Goal: Task Accomplishment & Management: Use online tool/utility

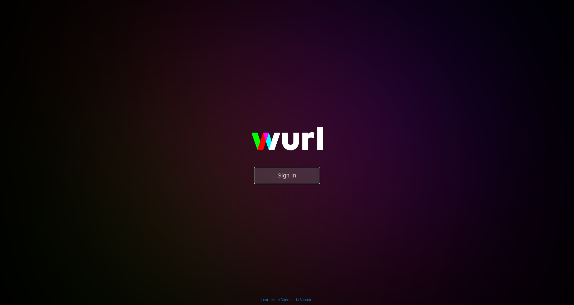
click at [279, 174] on button "Sign In" at bounding box center [287, 175] width 66 height 17
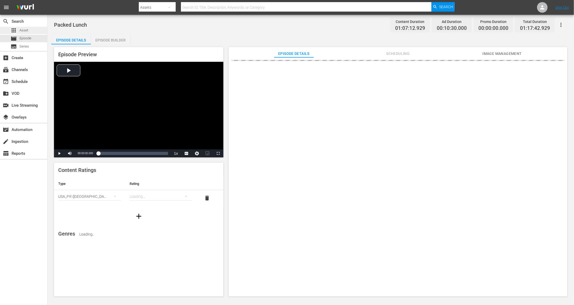
click at [35, 31] on div "apps Asset" at bounding box center [23, 30] width 47 height 7
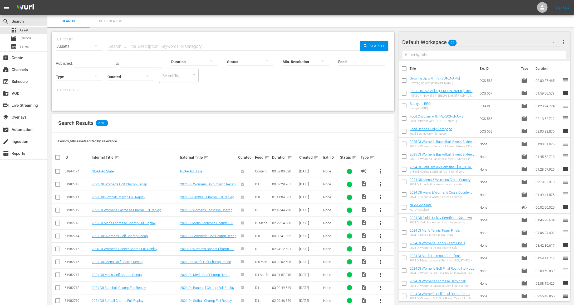
click at [312, 158] on div "Created sort" at bounding box center [311, 157] width 22 height 6
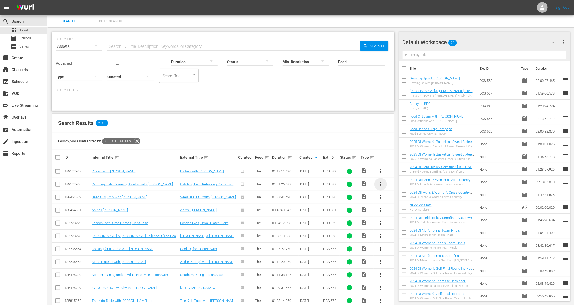
click at [381, 182] on span "more_vert" at bounding box center [381, 184] width 6 height 6
click at [402, 222] on div "Episode" at bounding box center [410, 224] width 36 height 13
click at [406, 224] on div "Episode" at bounding box center [410, 224] width 36 height 13
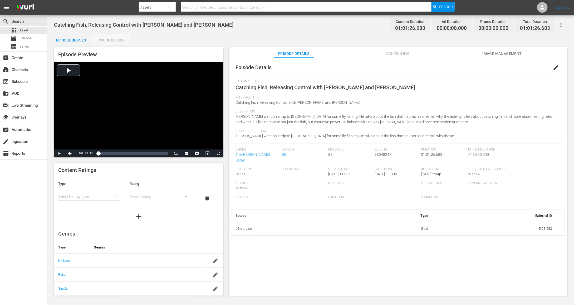
click at [115, 41] on div "Episode Builder" at bounding box center [111, 40] width 40 height 13
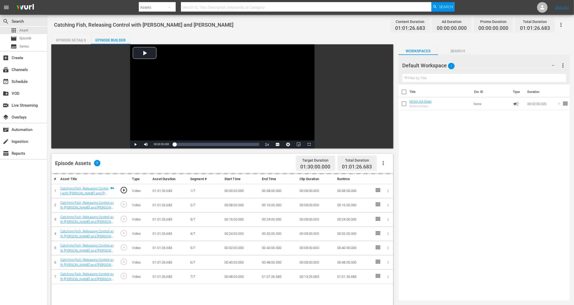
click at [454, 62] on span "1" at bounding box center [451, 65] width 7 height 11
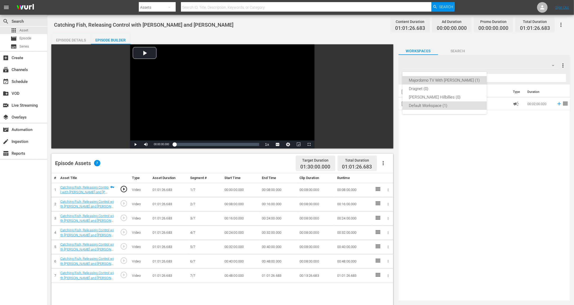
click at [451, 77] on div "Majordomo TV With David Chang (1)" at bounding box center [445, 80] width 72 height 8
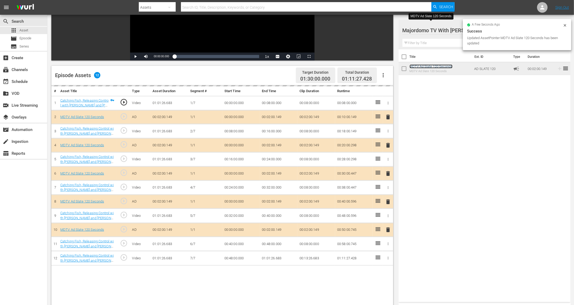
scroll to position [137, 0]
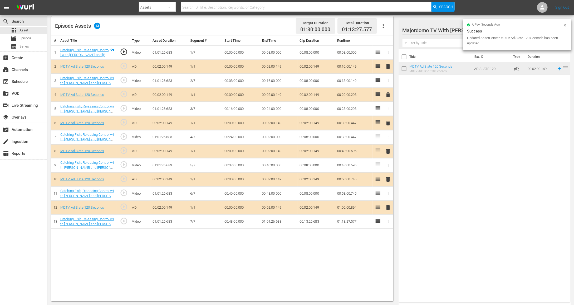
click at [275, 67] on td "00:02:00.149" at bounding box center [279, 67] width 38 height 14
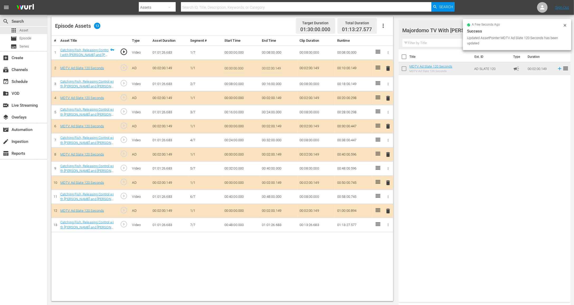
click at [275, 67] on input "00:02:00.149" at bounding box center [272, 68] width 20 height 13
type input "00:01:30"
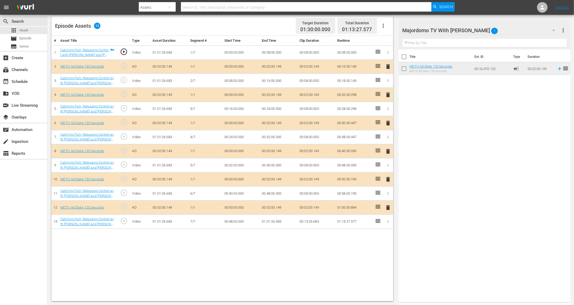
click at [274, 93] on td "00:02:00.149" at bounding box center [279, 95] width 38 height 14
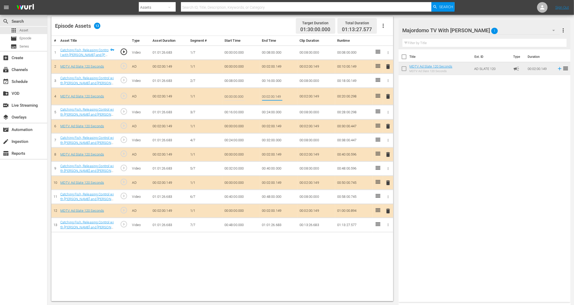
click at [274, 93] on input "00:02:00.149" at bounding box center [272, 96] width 20 height 13
type input "00:01:30"
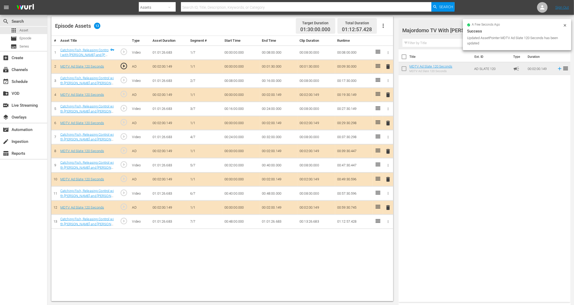
click at [268, 122] on td "00:02:00.149" at bounding box center [279, 123] width 38 height 14
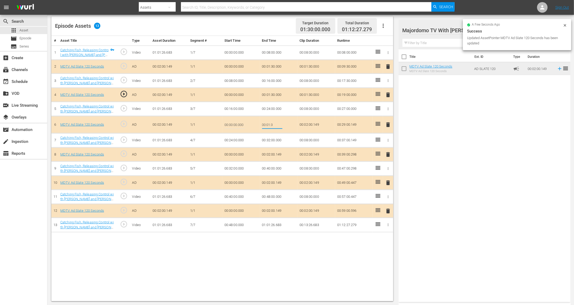
type input "00:01:30"
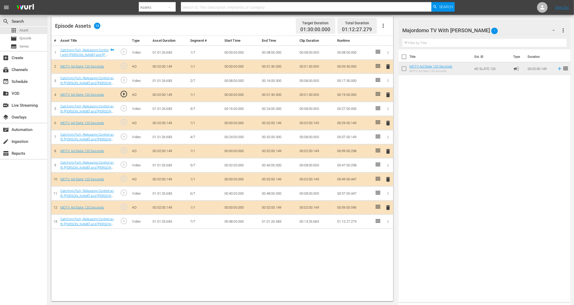
click at [272, 149] on td "00:02:00.149" at bounding box center [279, 151] width 38 height 14
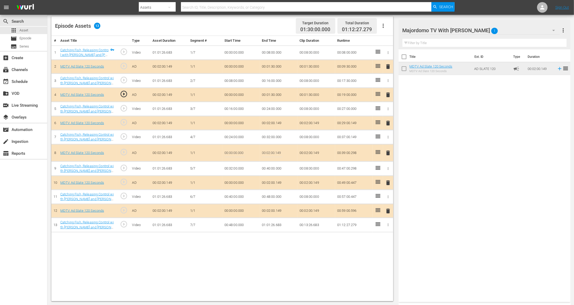
click at [272, 149] on input "00:02:00.149" at bounding box center [272, 152] width 20 height 13
type input "00:01:30"
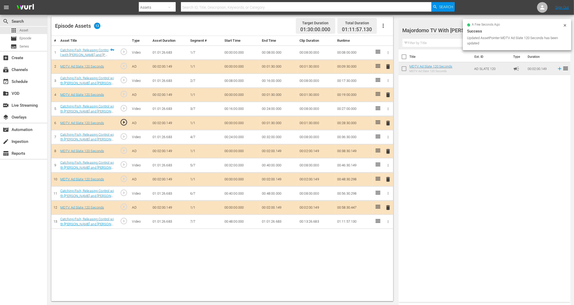
click at [271, 176] on td "00:02:00.149" at bounding box center [279, 179] width 38 height 14
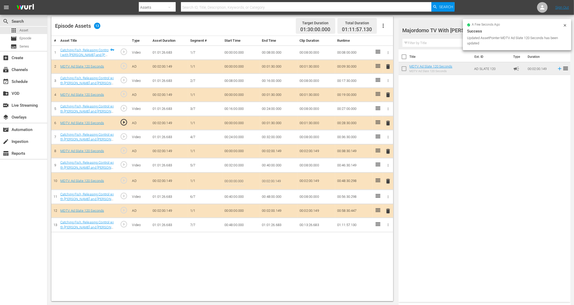
click at [271, 176] on input "00:02:00.149" at bounding box center [272, 181] width 20 height 13
type input "00:01:30"
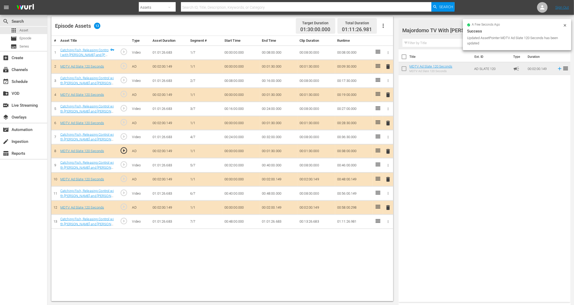
click at [270, 206] on td "00:02:00.149" at bounding box center [279, 207] width 38 height 14
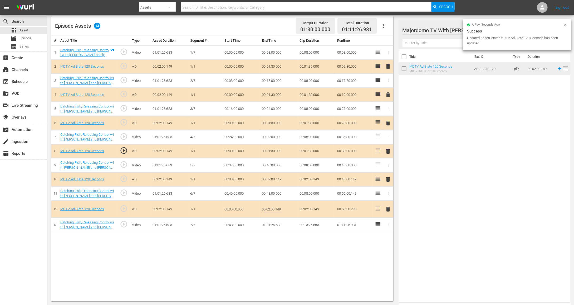
click at [270, 206] on input "00:02:00.149" at bounding box center [272, 208] width 20 height 13
type input "00:01:30"
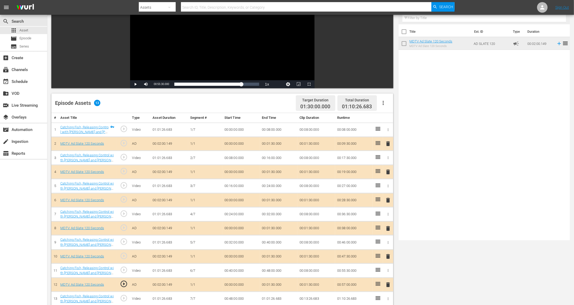
scroll to position [0, 0]
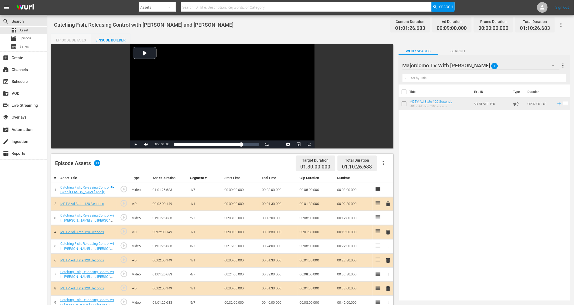
click at [73, 36] on div "Episode Details" at bounding box center [71, 40] width 40 height 13
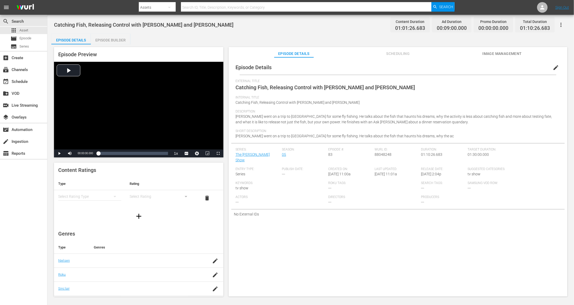
click at [487, 55] on span "Image Management" at bounding box center [503, 53] width 40 height 7
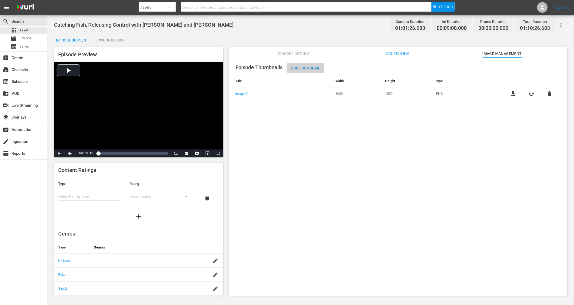
click at [315, 67] on span "Add Thumbnail" at bounding box center [305, 68] width 37 height 4
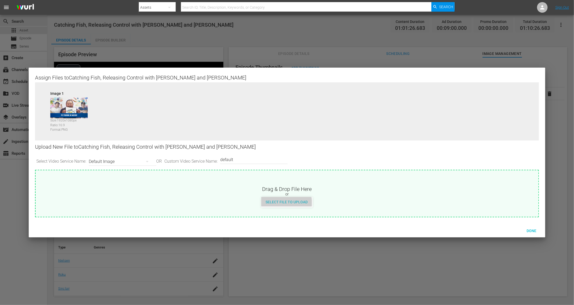
click at [282, 205] on div "Select File to Upload" at bounding box center [287, 202] width 51 height 10
type input "C:\fakepath\MDTV_DCS_583_Art_400x225.png"
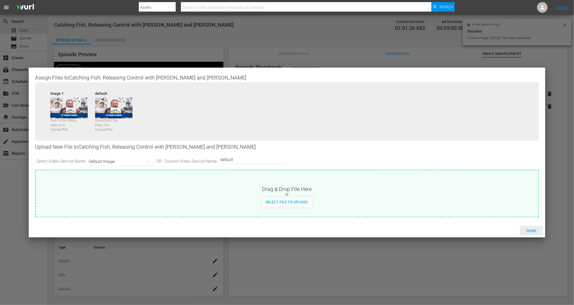
click at [534, 232] on div "Done" at bounding box center [531, 230] width 23 height 10
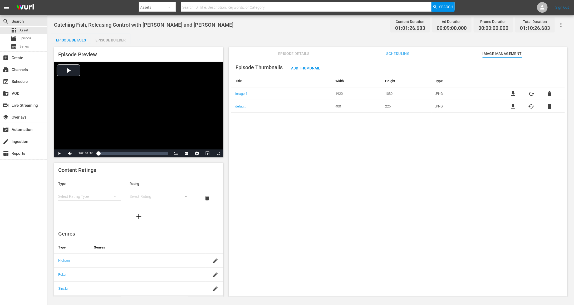
click at [286, 52] on span "Episode Details" at bounding box center [294, 53] width 40 height 7
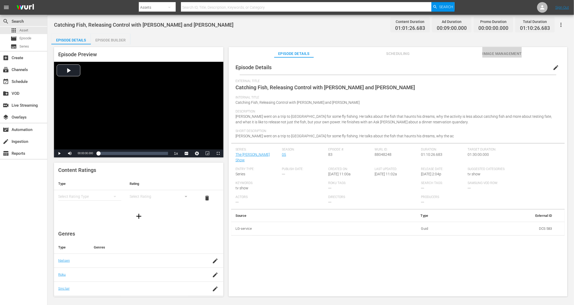
click at [492, 52] on span "Image Management" at bounding box center [503, 53] width 40 height 7
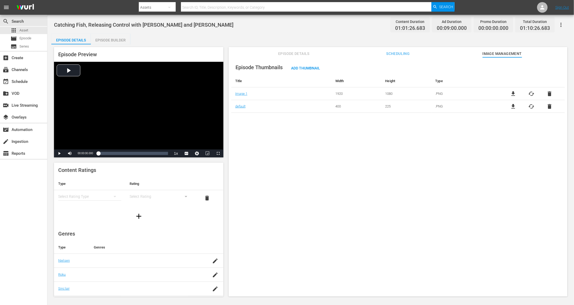
click at [389, 52] on span "Scheduling" at bounding box center [399, 53] width 40 height 7
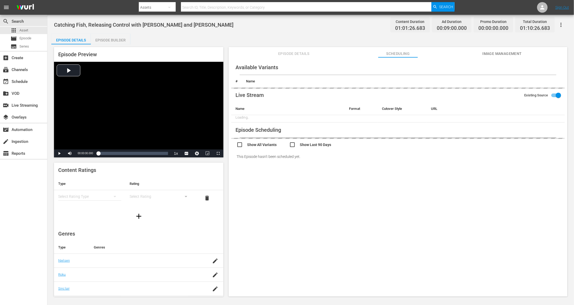
click at [281, 47] on button "Episode Details" at bounding box center [294, 52] width 40 height 11
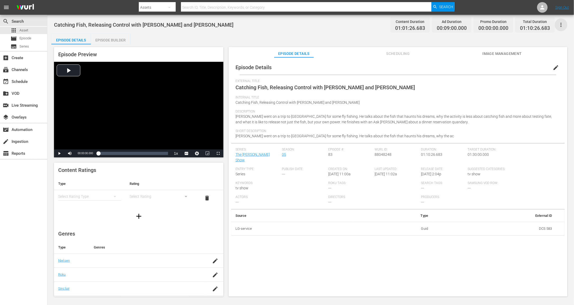
click at [564, 26] on icon "button" at bounding box center [561, 25] width 6 height 6
click at [539, 30] on div "Add Episode to Workspace" at bounding box center [524, 26] width 80 height 13
click at [36, 32] on div "apps Asset" at bounding box center [23, 30] width 47 height 7
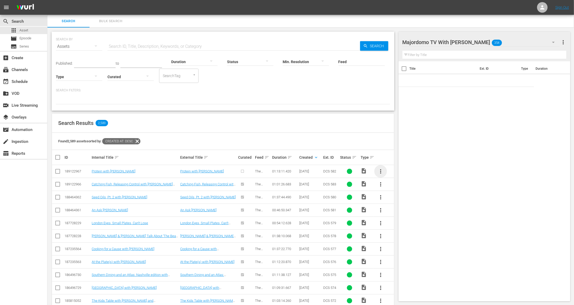
click at [383, 172] on span "more_vert" at bounding box center [381, 171] width 6 height 6
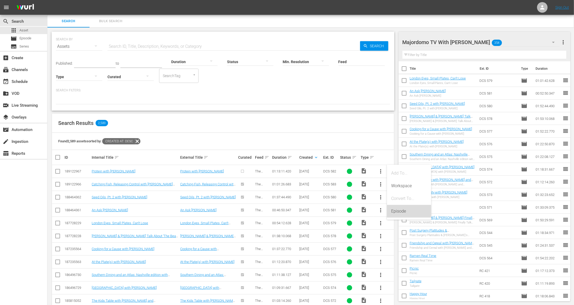
click at [397, 210] on div "Episode" at bounding box center [410, 211] width 36 height 13
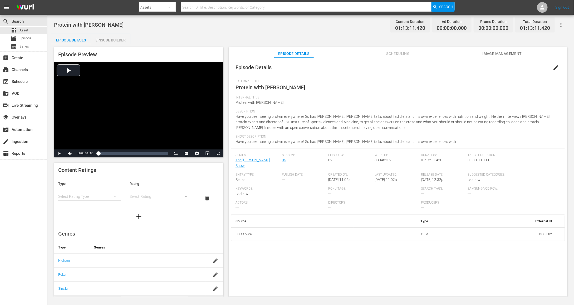
click at [107, 38] on div "Episode Builder" at bounding box center [111, 40] width 40 height 13
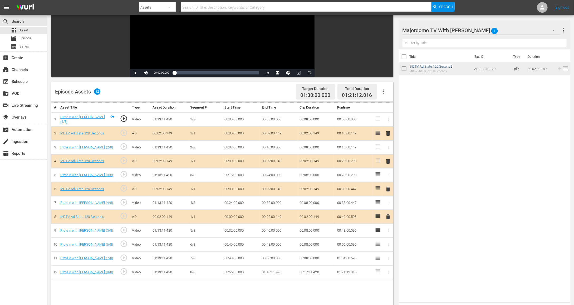
scroll to position [72, 0]
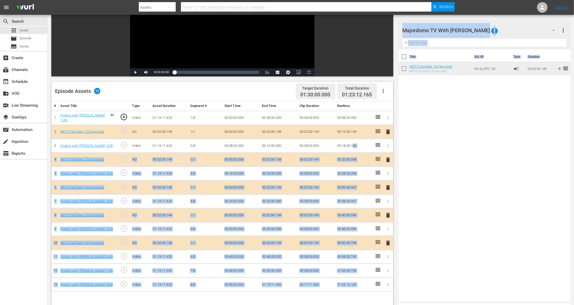
drag, startPoint x: 353, startPoint y: 143, endPoint x: 449, endPoint y: 76, distance: 116.9
click at [437, 86] on div "Video Player is loading. Play Video Play Mute Current Time 00:00:00.000 / Durat…" at bounding box center [310, 169] width 519 height 394
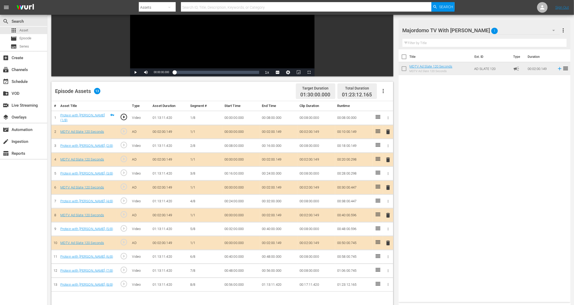
click at [425, 125] on div "Title Ext. ID Type Duration MDTV Ad Slate 120 Seconds MDTV Ad Slate 120 Seconds…" at bounding box center [485, 174] width 172 height 250
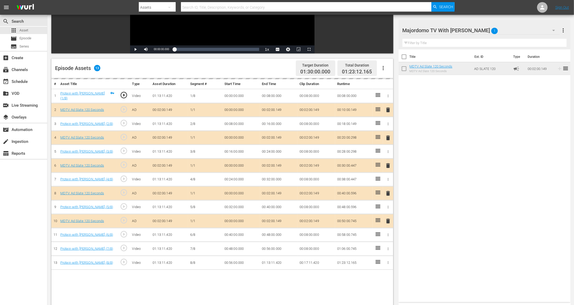
scroll to position [98, 0]
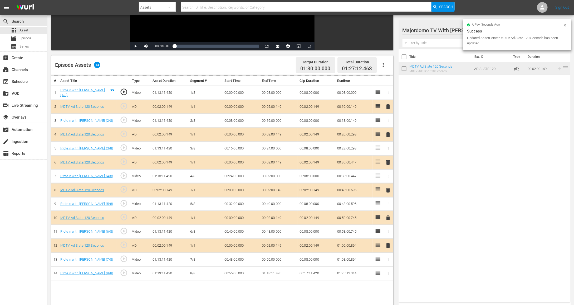
click at [272, 107] on td "00:02:00.149" at bounding box center [279, 107] width 38 height 14
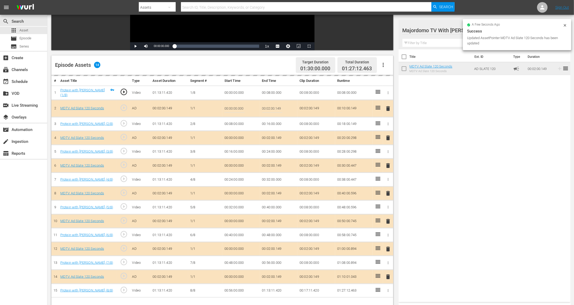
click at [272, 107] on input "00:02:00.149" at bounding box center [272, 108] width 20 height 13
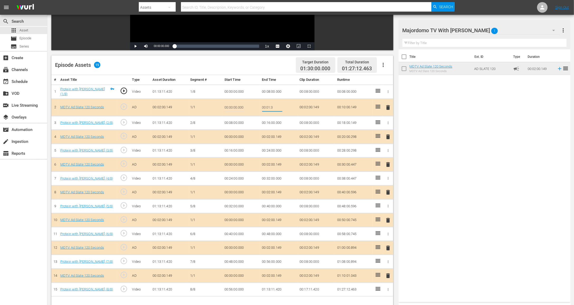
type input "00:01:30"
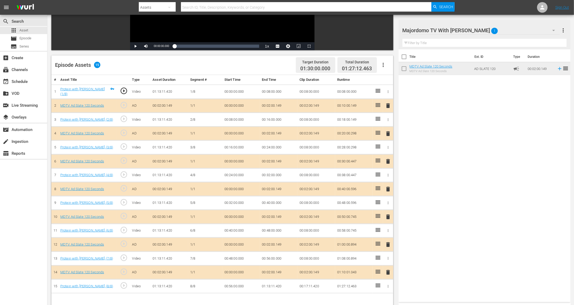
click at [273, 133] on td "00:02:00.149" at bounding box center [279, 133] width 38 height 14
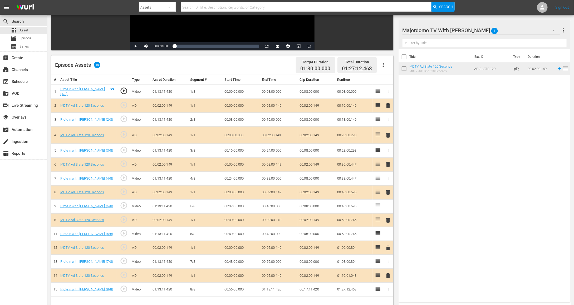
click at [273, 133] on input "00:02:00.149" at bounding box center [272, 135] width 20 height 13
type input "00:01:30"
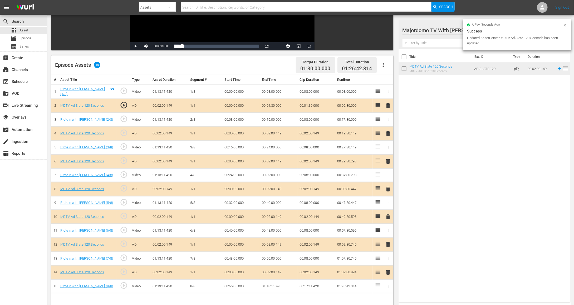
click at [273, 163] on td "00:02:00.149" at bounding box center [279, 161] width 38 height 14
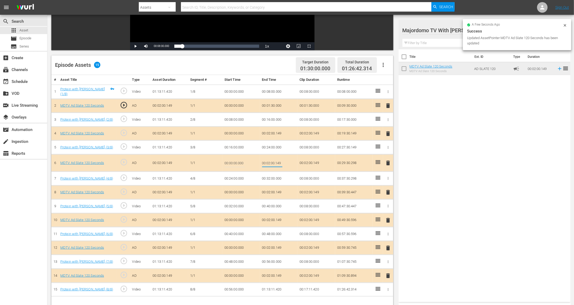
click at [273, 163] on input "00:02:00.149" at bounding box center [272, 162] width 20 height 13
type input "00:01:30"
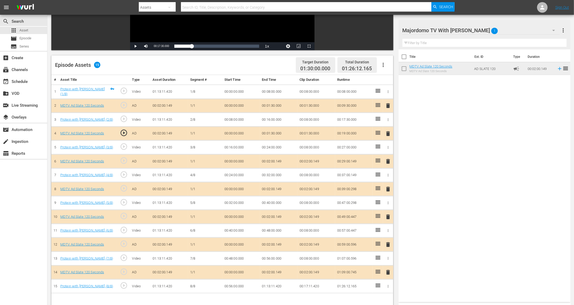
click at [268, 191] on td "00:02:00.149" at bounding box center [279, 189] width 38 height 14
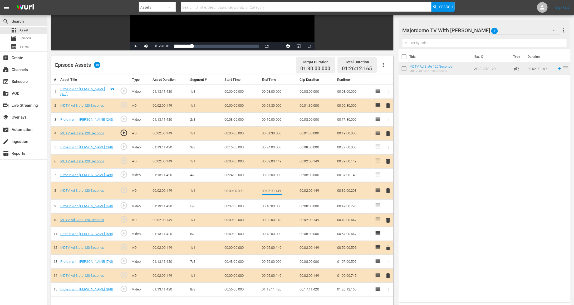
click at [268, 191] on input "00:02:00.149" at bounding box center [272, 190] width 20 height 13
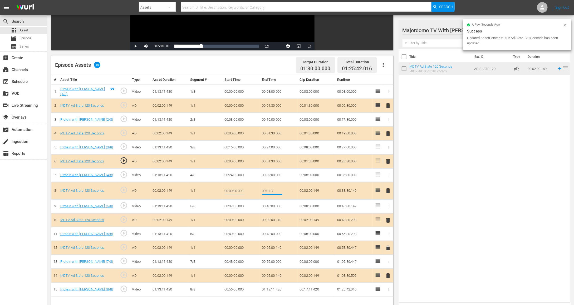
type input "00:01:30"
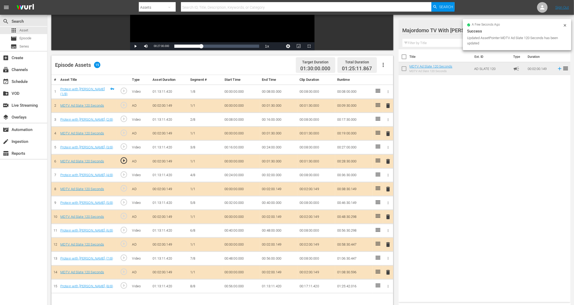
click at [268, 215] on td "00:02:00.149" at bounding box center [279, 217] width 38 height 14
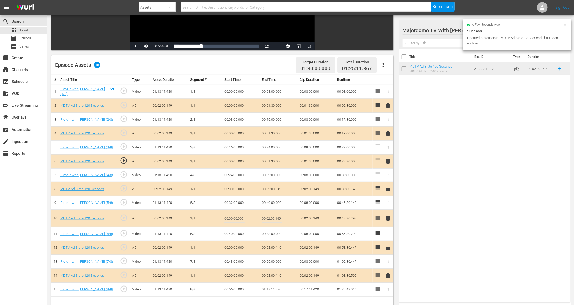
click at [268, 215] on input "00:02:00.149" at bounding box center [272, 218] width 20 height 13
type input "00:01:30"
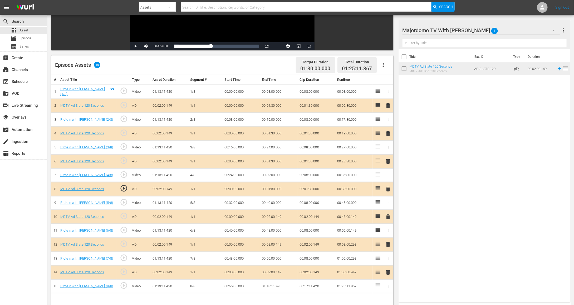
click at [268, 243] on td "00:02:00.149" at bounding box center [279, 244] width 38 height 14
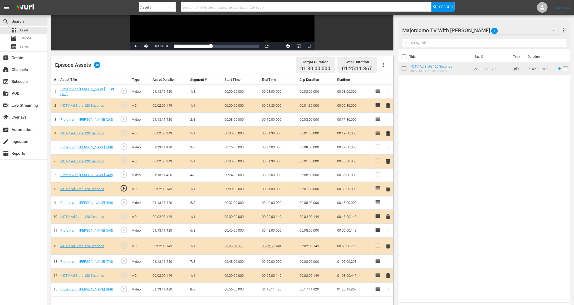
click at [268, 243] on input "00:02:00.149" at bounding box center [272, 245] width 20 height 13
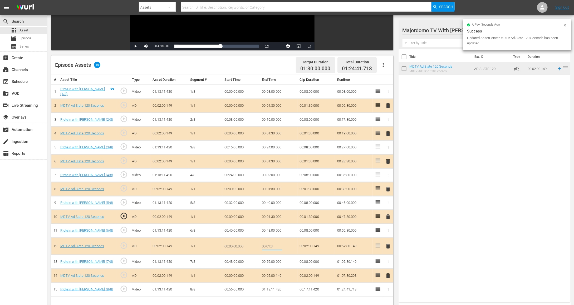
type input "00:01:30"
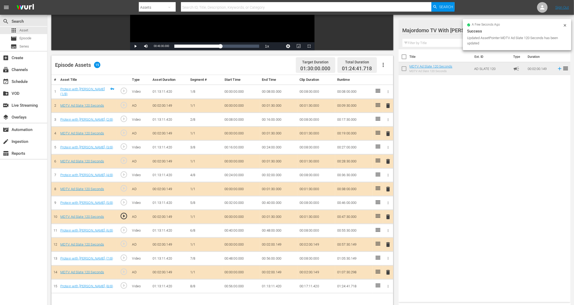
click at [272, 272] on td "00:02:00.149" at bounding box center [279, 272] width 38 height 14
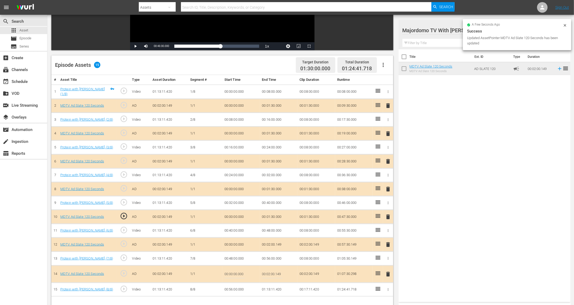
click at [272, 272] on input "00:02:00.149" at bounding box center [272, 273] width 20 height 13
type input "00:01:30"
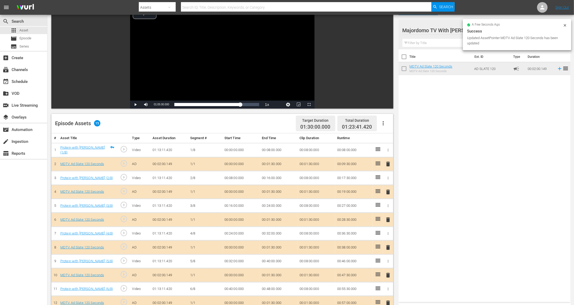
scroll to position [0, 0]
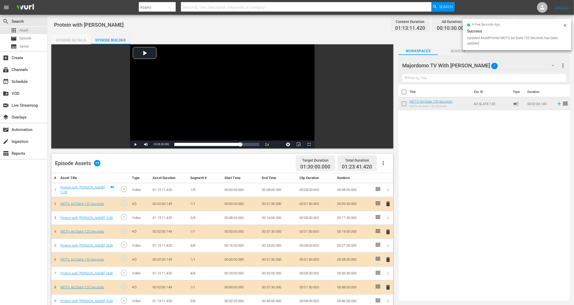
click at [76, 37] on div "Episode Details" at bounding box center [71, 40] width 40 height 13
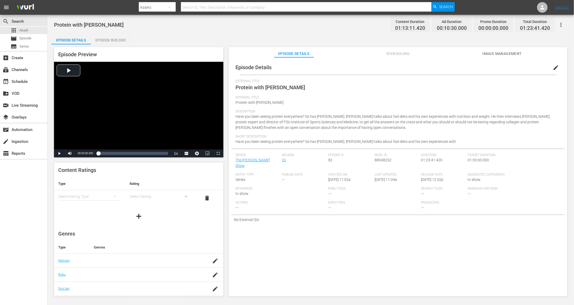
click at [487, 56] on span "Image Management" at bounding box center [503, 53] width 40 height 7
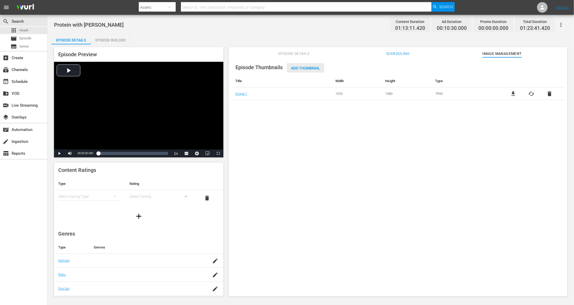
click at [307, 68] on span "Add Thumbnail" at bounding box center [305, 68] width 37 height 4
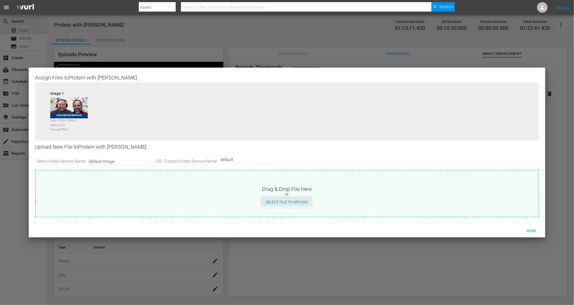
click at [282, 203] on span "Select File to Upload" at bounding box center [287, 202] width 51 height 4
type input "C:\fakepath\MDTV_DCS_582_Art_400x225.png"
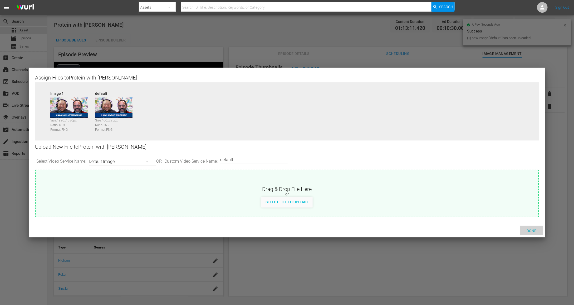
click at [528, 230] on span "Done" at bounding box center [532, 230] width 18 height 4
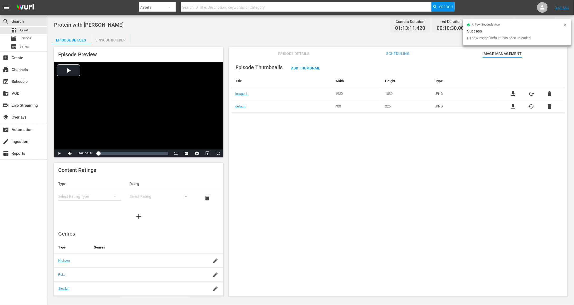
click at [566, 25] on icon at bounding box center [565, 25] width 4 height 4
click at [565, 23] on button "button" at bounding box center [561, 24] width 13 height 13
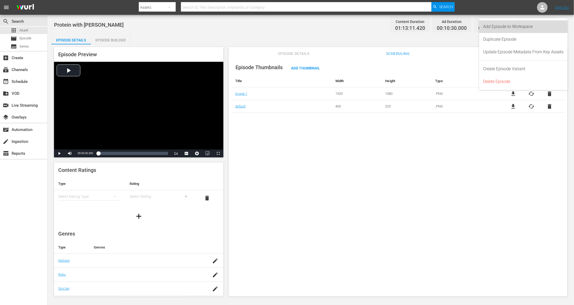
click at [554, 30] on div "Add Episode to Workspace" at bounding box center [524, 26] width 80 height 13
click at [21, 29] on span "Asset" at bounding box center [24, 30] width 9 height 5
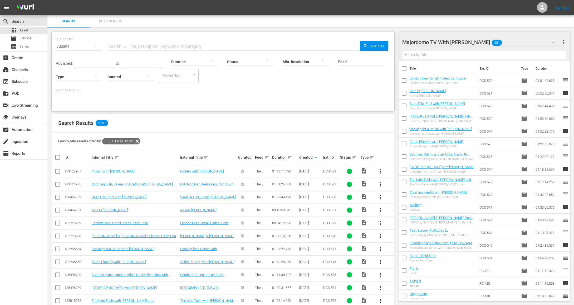
scroll to position [0, 0]
